Goal: Task Accomplishment & Management: Complete application form

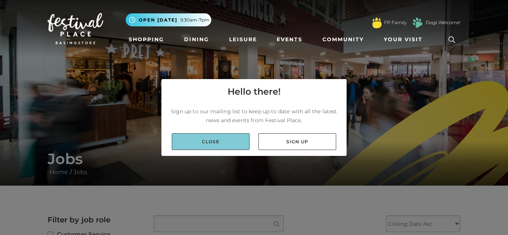
click at [197, 138] on link "Close" at bounding box center [211, 141] width 78 height 17
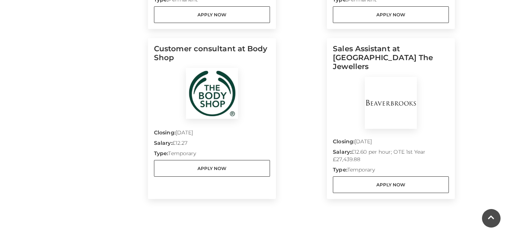
scroll to position [681, 0]
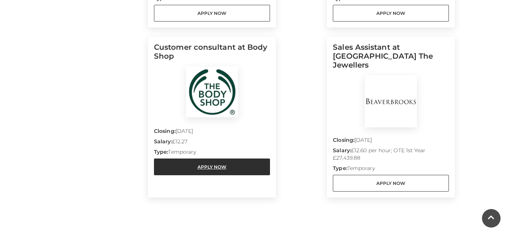
click at [221, 162] on link "Apply Now" at bounding box center [212, 167] width 116 height 17
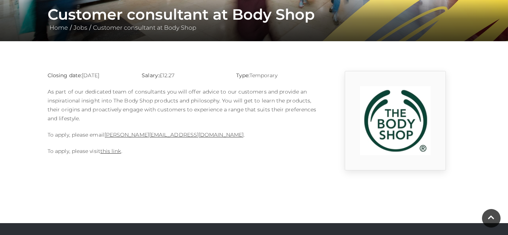
scroll to position [146, 0]
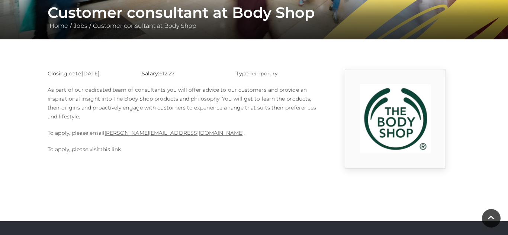
click at [115, 151] on link "this link" at bounding box center [110, 149] width 21 height 7
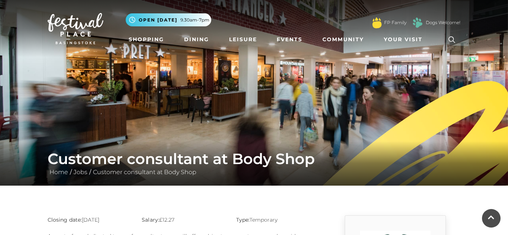
scroll to position [146, 0]
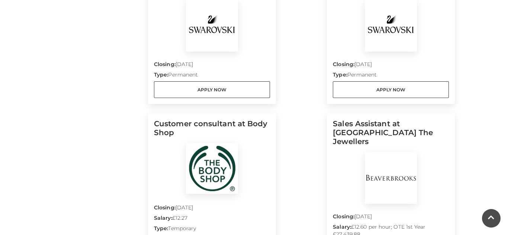
scroll to position [603, 0]
